Goal: Communication & Community: Answer question/provide support

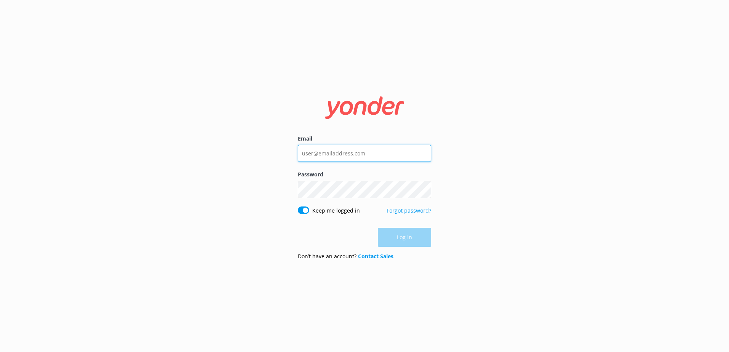
type input "[PERSON_NAME][EMAIL_ADDRESS][DOMAIN_NAME]"
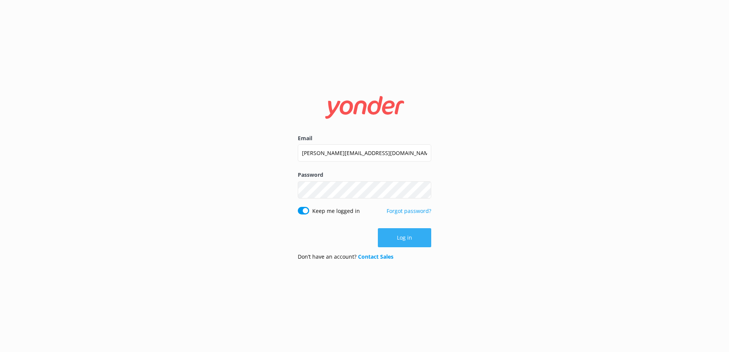
click at [402, 237] on div "Log in" at bounding box center [364, 237] width 133 height 19
click at [405, 236] on button "Log in" at bounding box center [404, 237] width 53 height 19
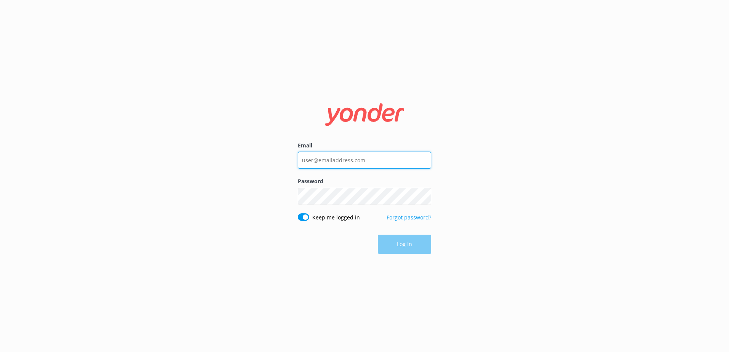
type input "[PERSON_NAME][EMAIL_ADDRESS][DOMAIN_NAME]"
click at [406, 243] on div "Log in" at bounding box center [364, 244] width 133 height 19
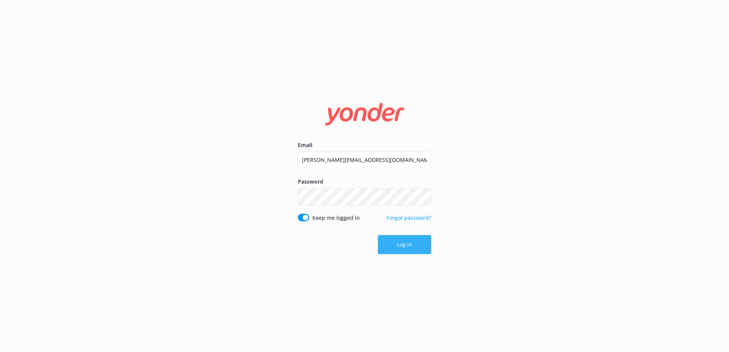
click at [402, 245] on button "Log in" at bounding box center [404, 244] width 53 height 19
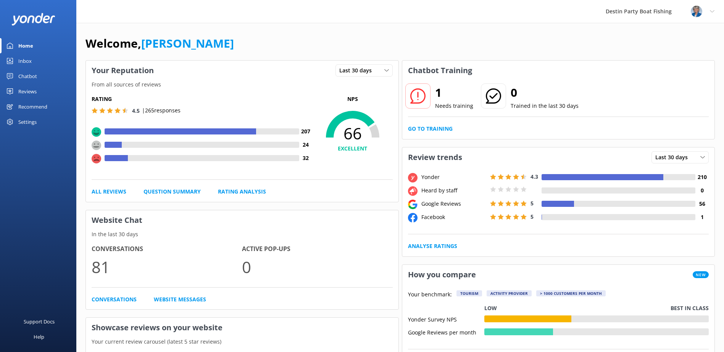
click at [31, 75] on div "Chatbot" at bounding box center [27, 76] width 19 height 15
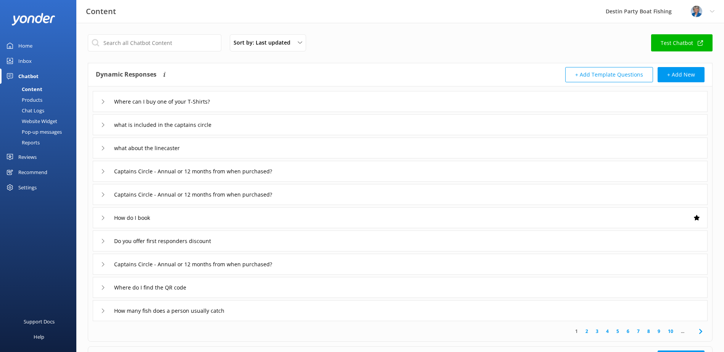
click at [603, 74] on button "+ Add Template Questions" at bounding box center [609, 74] width 88 height 15
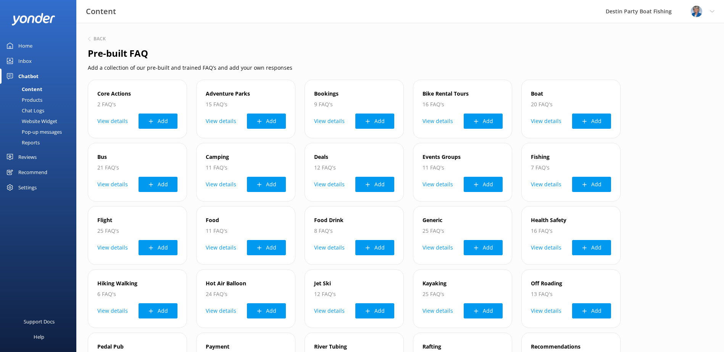
click at [33, 76] on div "Chatbot" at bounding box center [28, 76] width 20 height 15
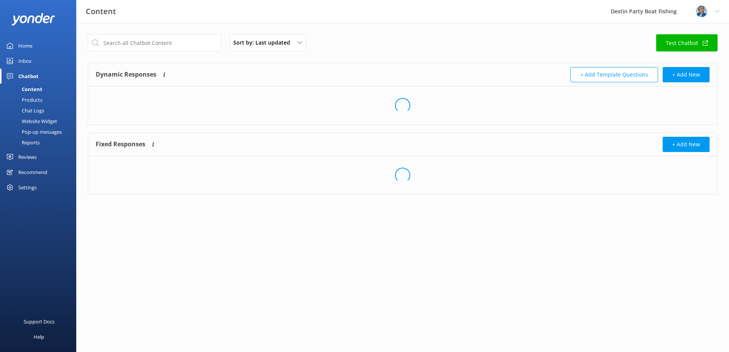
click at [32, 87] on div "Content" at bounding box center [24, 89] width 38 height 11
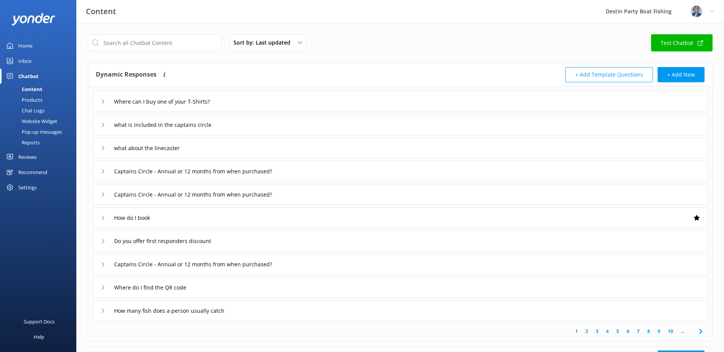
click at [32, 87] on div "Content" at bounding box center [24, 89] width 38 height 11
click at [605, 70] on button "+ Add Template Questions" at bounding box center [609, 74] width 88 height 15
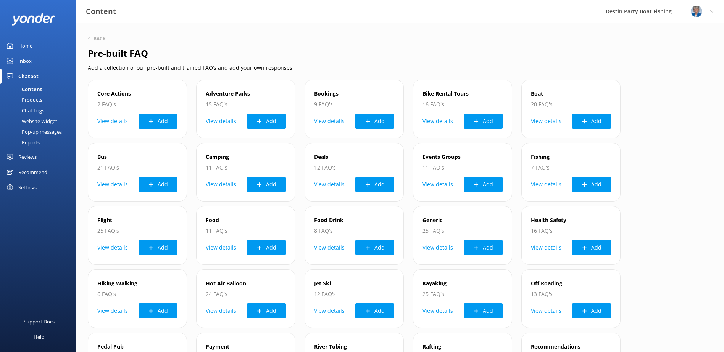
click at [708, 10] on div "Profile Settings Logout" at bounding box center [702, 11] width 43 height 23
click at [678, 107] on div "Core Actions 2 FAQ's View details Add Adventure Parks 15 FAQ's View details Add…" at bounding box center [400, 301] width 624 height 443
click at [53, 121] on div "Website Widget" at bounding box center [31, 121] width 53 height 11
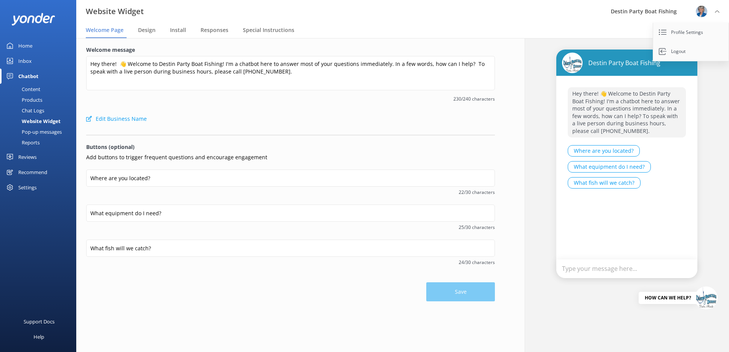
click at [52, 130] on div "Pop-up messages" at bounding box center [33, 132] width 57 height 11
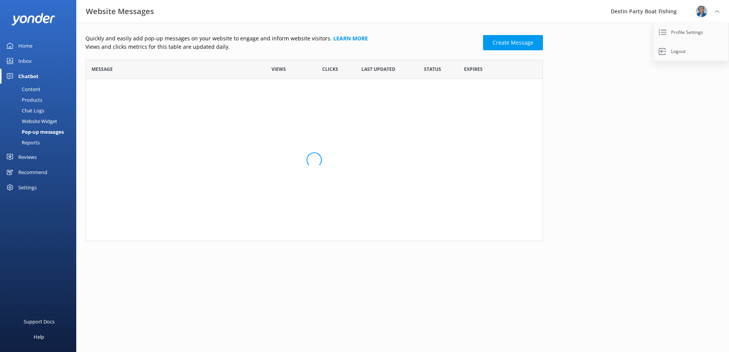
scroll to position [176, 452]
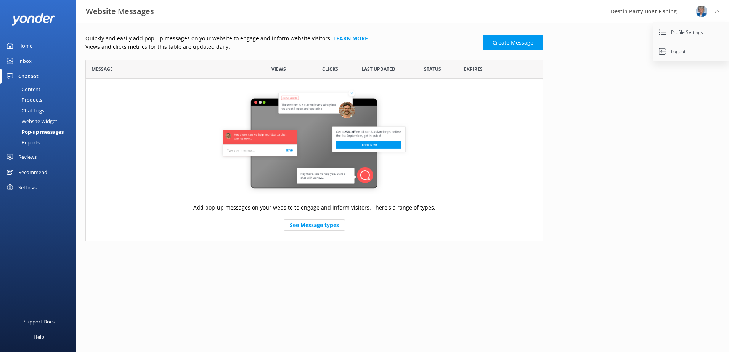
click at [38, 85] on div "Content" at bounding box center [23, 89] width 36 height 11
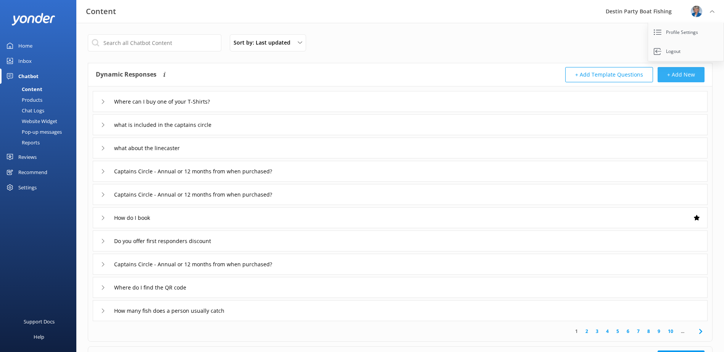
click at [686, 72] on button "+ Add New" at bounding box center [680, 74] width 47 height 15
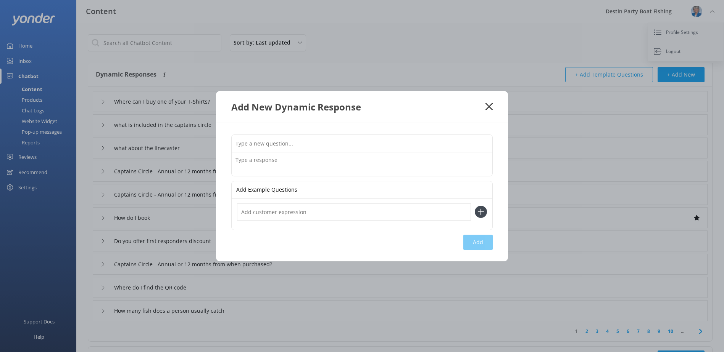
click at [257, 142] on input "text" at bounding box center [362, 143] width 261 height 17
type input "Do you have bathrooms?"
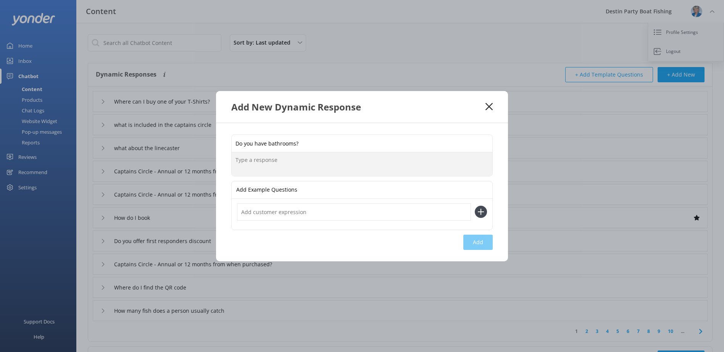
type textarea "Y"
type textarea "We have two bathrooms on board - one for men and one for women."
click at [249, 211] on input "text" at bounding box center [354, 212] width 234 height 17
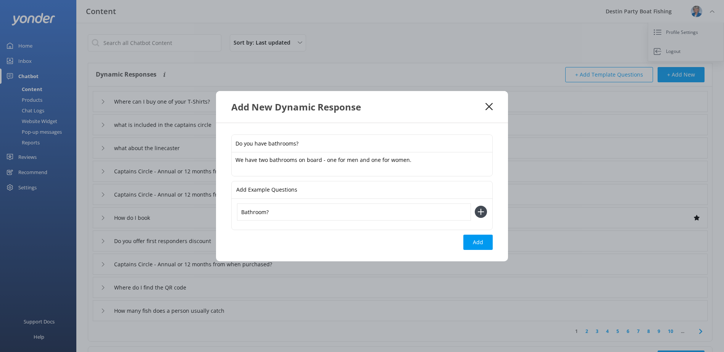
type input "Bathroom?"
click at [474, 206] on button at bounding box center [480, 212] width 12 height 12
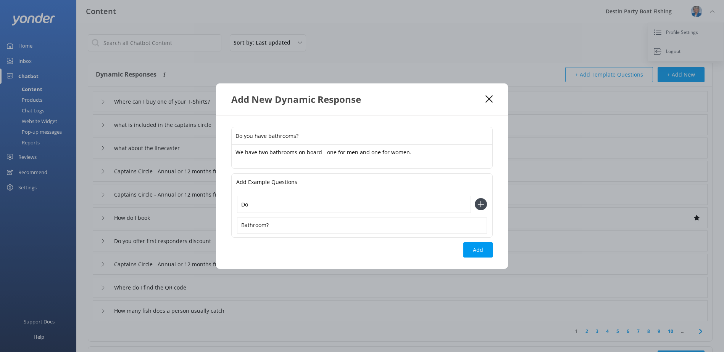
type input "D"
type input "Bathrooms?"
click at [474, 198] on button at bounding box center [480, 204] width 12 height 12
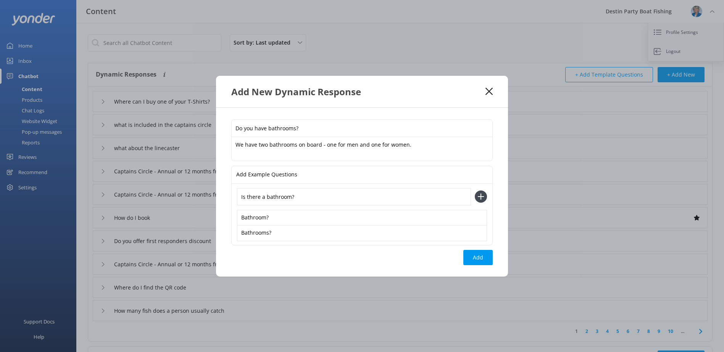
type input "Is there a bathroom?"
click at [474, 191] on button at bounding box center [480, 197] width 12 height 12
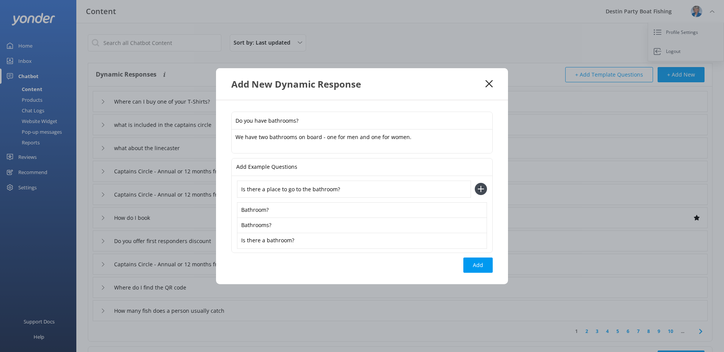
type input "Is there a place to go to the bathroom?"
click at [474, 183] on button at bounding box center [480, 189] width 12 height 12
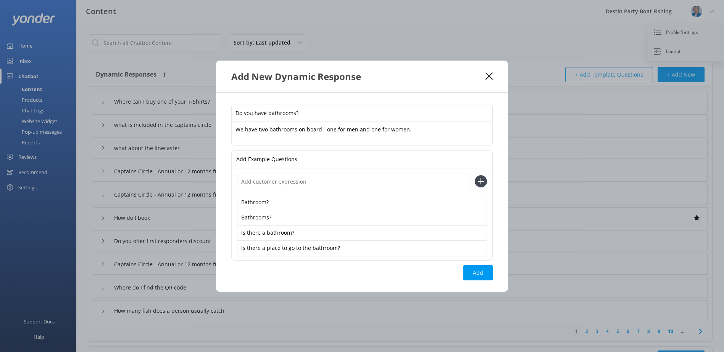
click at [414, 131] on textarea "We have two bathrooms on board - one for men and one for women." at bounding box center [362, 134] width 261 height 24
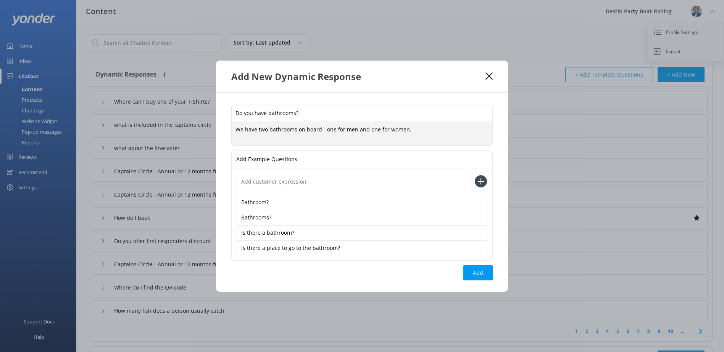
click at [368, 129] on textarea "We have two bathrooms on board - one for men and one for women." at bounding box center [362, 134] width 261 height 24
click at [462, 127] on textarea "We have two bathrooms on board - one for men and a separate one for women." at bounding box center [362, 134] width 261 height 24
type textarea "We have two bathrooms on board - one for men and a separate one for women."
click at [253, 182] on input "text" at bounding box center [354, 181] width 234 height 17
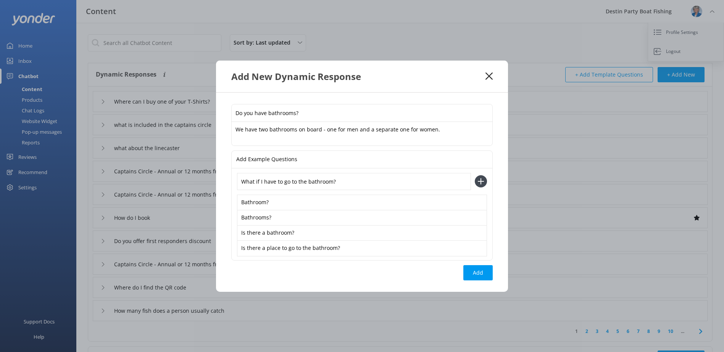
type input "What if I have to go to the bathroom?"
click at [474, 175] on button at bounding box center [480, 181] width 12 height 12
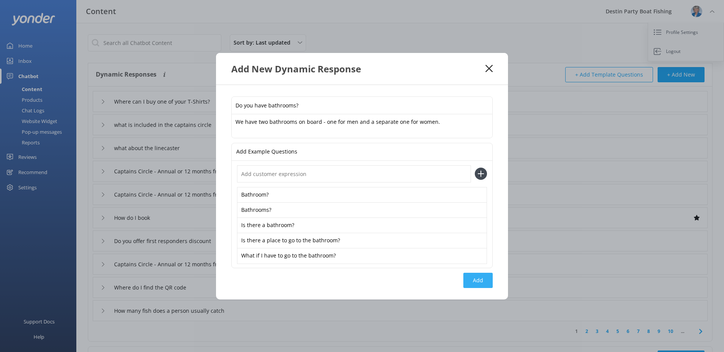
click at [475, 281] on button "Add" at bounding box center [477, 280] width 29 height 15
type input "Do you have bathrooms?"
type input "Where can I buy one of your T-Shirts?"
type input "what is included in the captains circle"
type input "what about the linecaster"
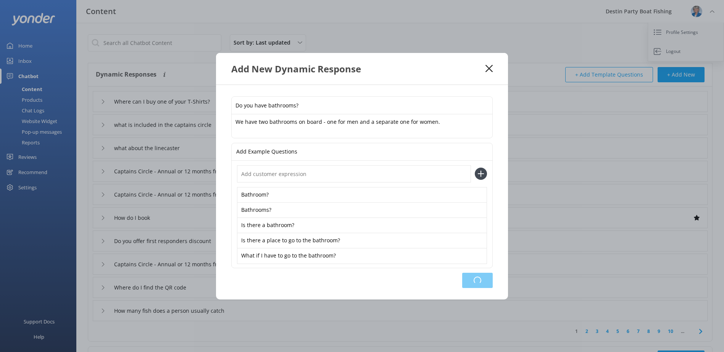
type input "Captains Circle - Annual or 12 months from when purchased?"
type input "How do I book"
type input "Do you offer first responders discount"
type input "Captains Circle - Annual or 12 months from when purchased?"
type input "Where do I find the QR code"
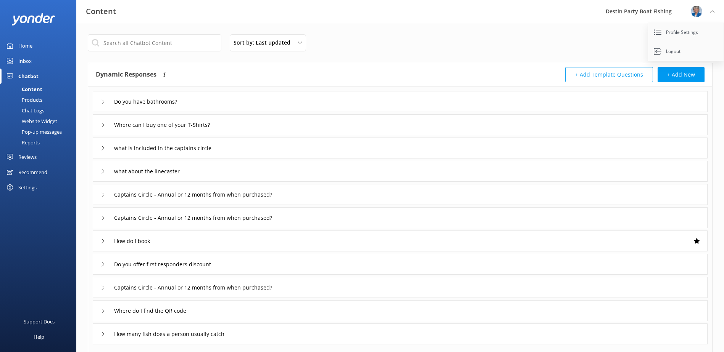
click at [26, 61] on div "Inbox" at bounding box center [24, 60] width 13 height 15
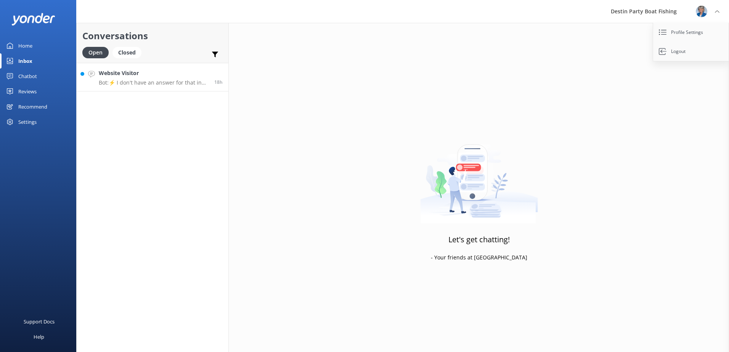
click at [167, 79] on div "Website Visitor Bot: ⚡ I don't have an answer for that in my knowledge base. Pl…" at bounding box center [154, 77] width 110 height 16
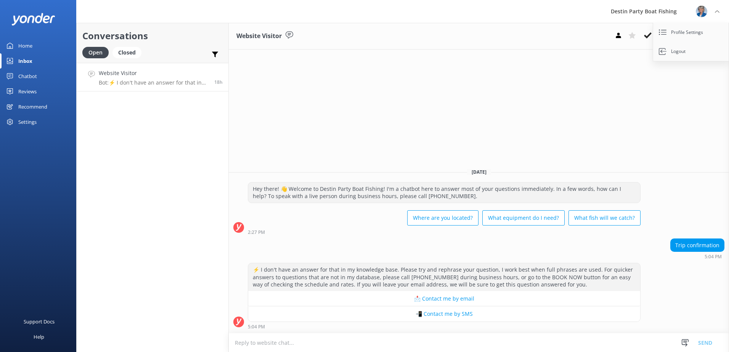
click at [251, 341] on textarea at bounding box center [479, 343] width 500 height 19
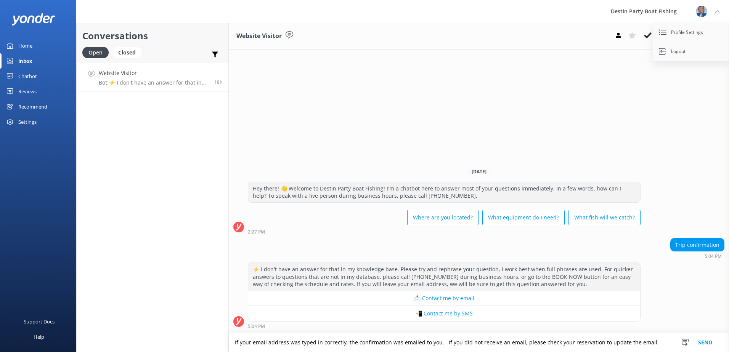
type textarea "If your email address was typed in correctly, the confirmation was emailed to y…"
click at [706, 343] on button "Send" at bounding box center [705, 342] width 29 height 19
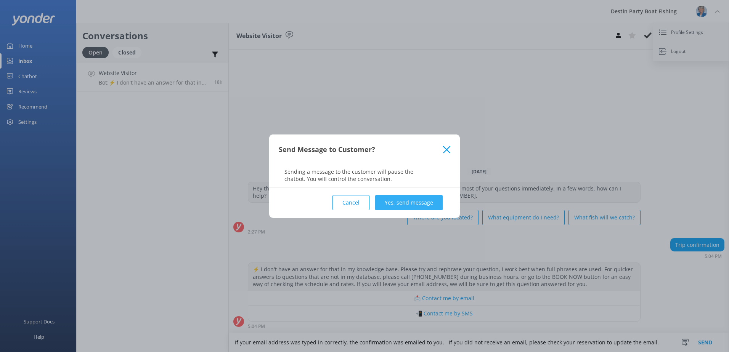
click at [410, 201] on button "Yes, send message" at bounding box center [409, 202] width 68 height 15
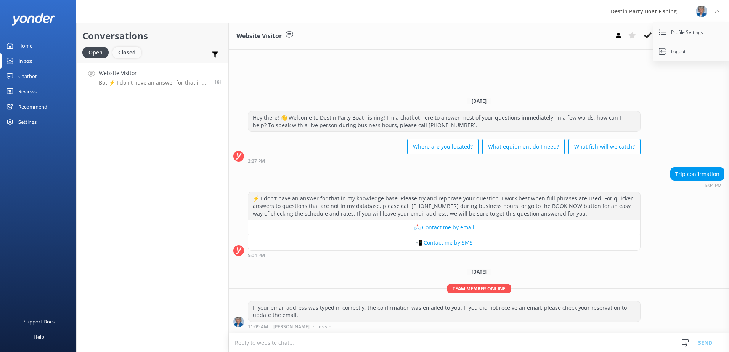
click at [130, 53] on div "Closed" at bounding box center [127, 52] width 29 height 11
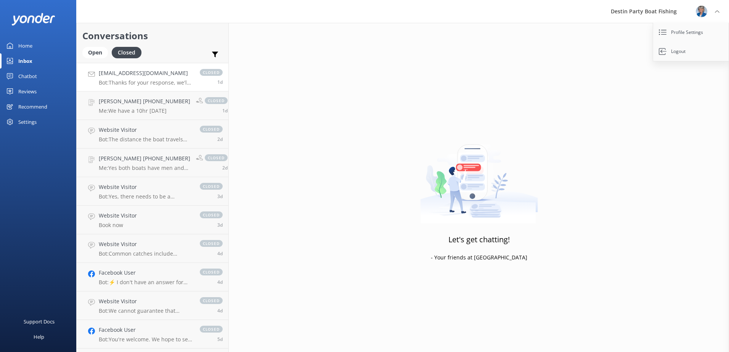
click at [147, 76] on h4 "[EMAIL_ADDRESS][DOMAIN_NAME]" at bounding box center [145, 73] width 93 height 8
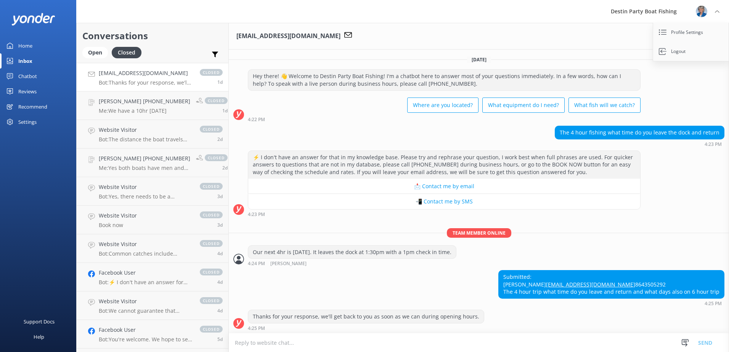
scroll to position [33, 0]
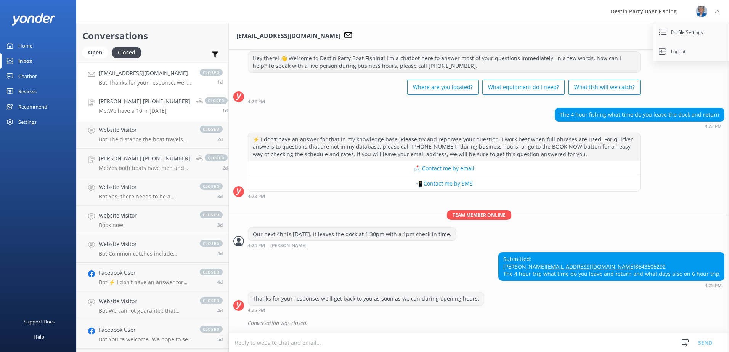
click at [137, 105] on h4 "[PERSON_NAME] [PHONE_NUMBER]" at bounding box center [145, 101] width 92 height 8
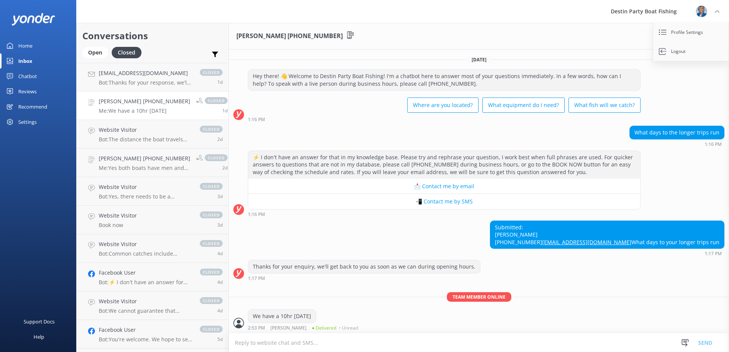
scroll to position [32, 0]
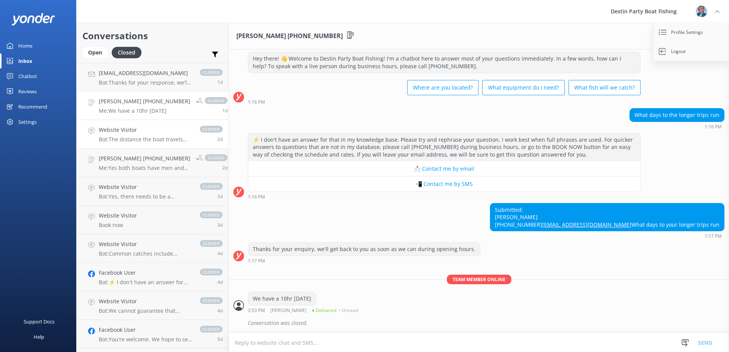
click at [133, 135] on div "Website Visitor Bot: The distance the boat travels out to sea depends on the le…" at bounding box center [145, 134] width 93 height 17
